Goal: Information Seeking & Learning: Learn about a topic

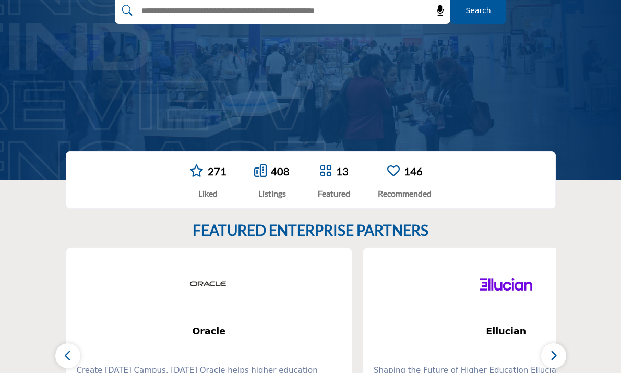
scroll to position [187, 0]
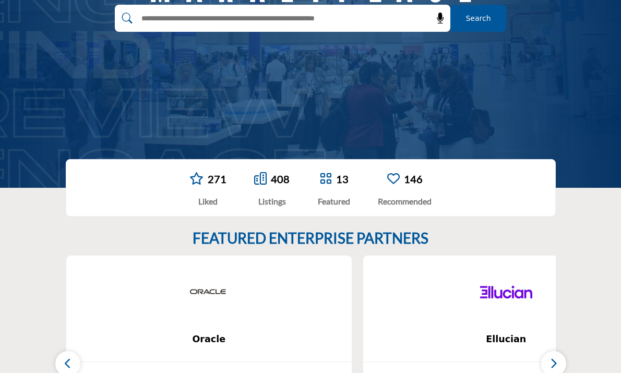
click at [238, 20] on input "text" at bounding box center [260, 18] width 249 height 16
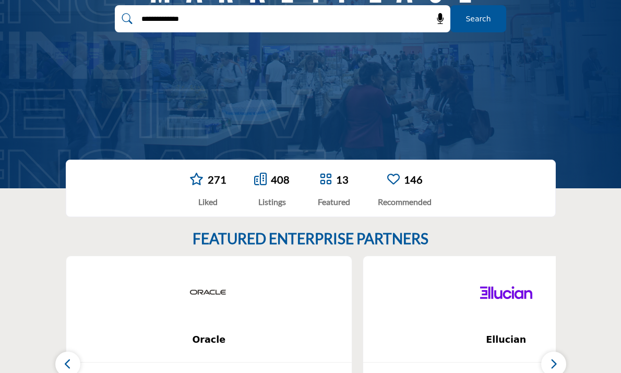
type input "**********"
click at [450, 5] on button "Search" at bounding box center [478, 18] width 56 height 27
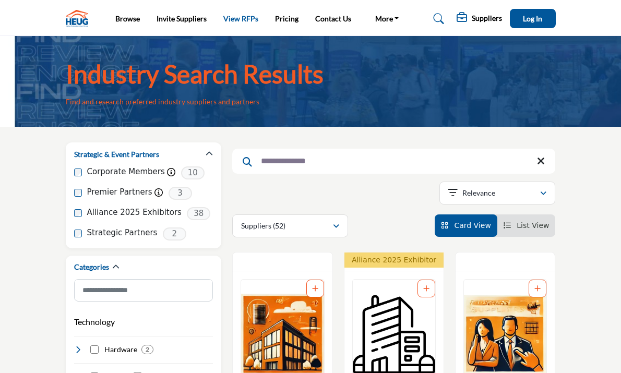
click at [223, 19] on link "View RFPs" at bounding box center [240, 18] width 35 height 9
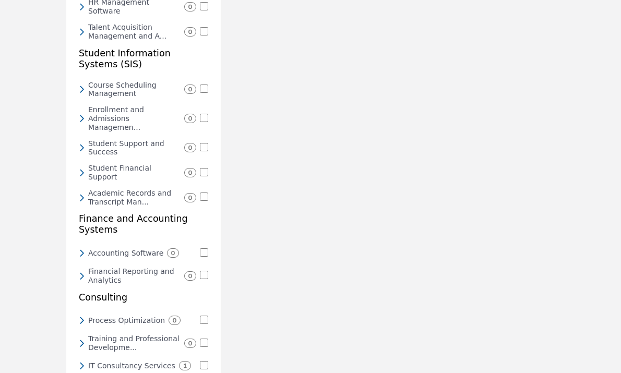
scroll to position [466, 0]
